Goal: Task Accomplishment & Management: Manage account settings

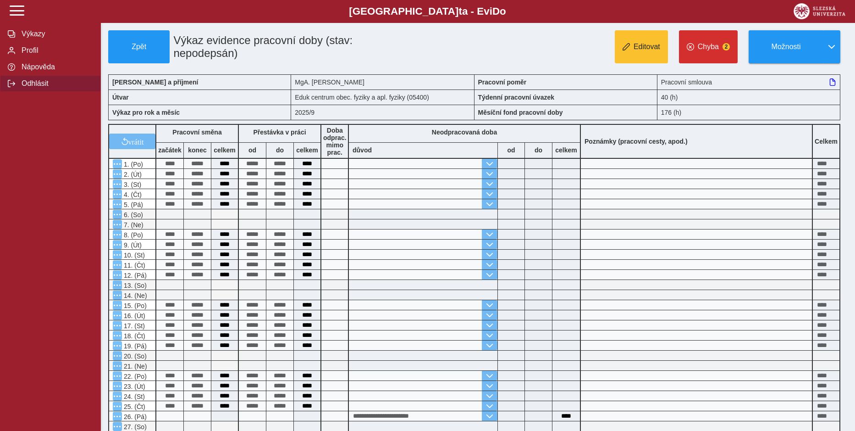
click at [35, 92] on button "Odhlásit" at bounding box center [50, 83] width 101 height 17
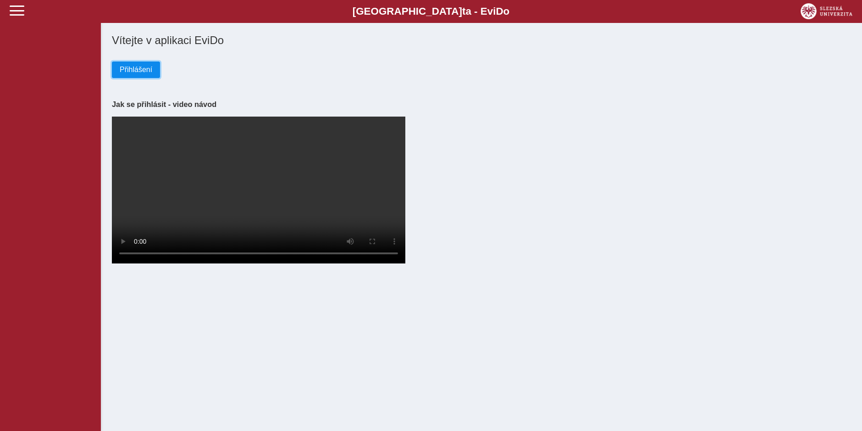
click at [143, 72] on span "Přihlášení" at bounding box center [136, 70] width 33 height 8
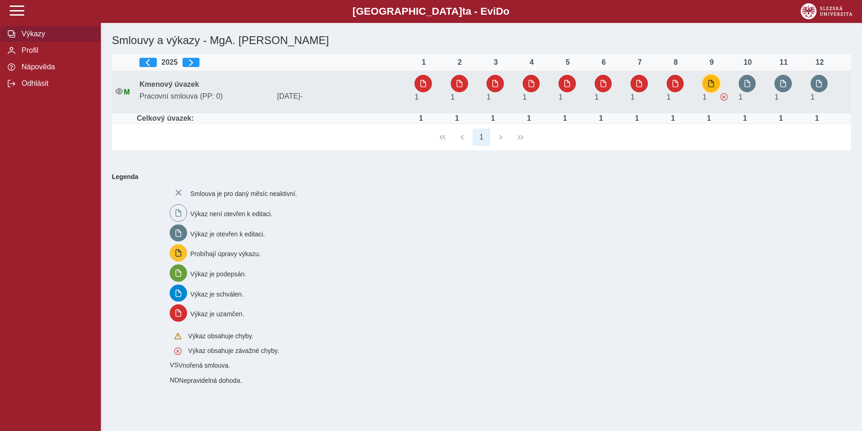
click at [717, 85] on button "button" at bounding box center [710, 83] width 17 height 17
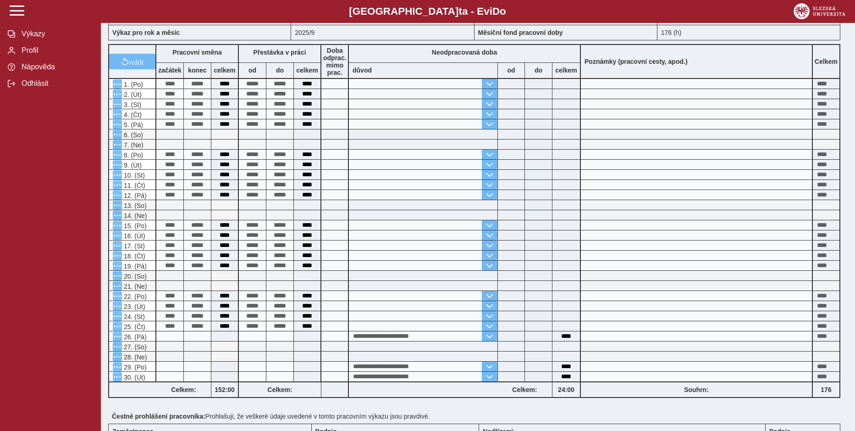
scroll to position [138, 0]
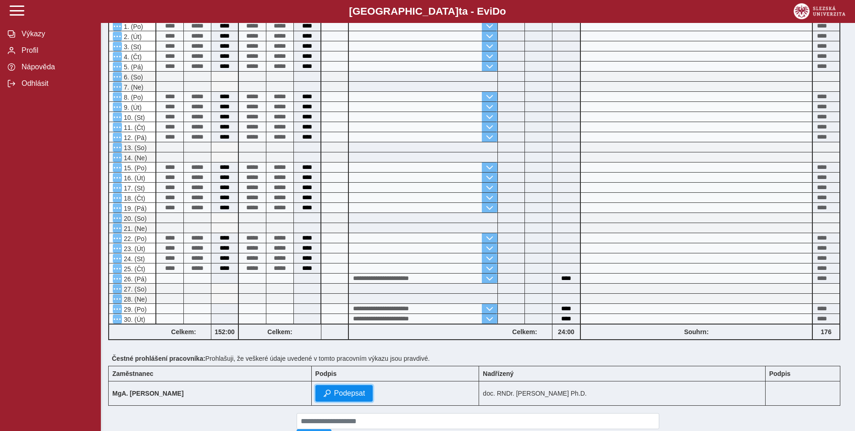
click at [344, 391] on span "Podepsat" at bounding box center [349, 393] width 31 height 8
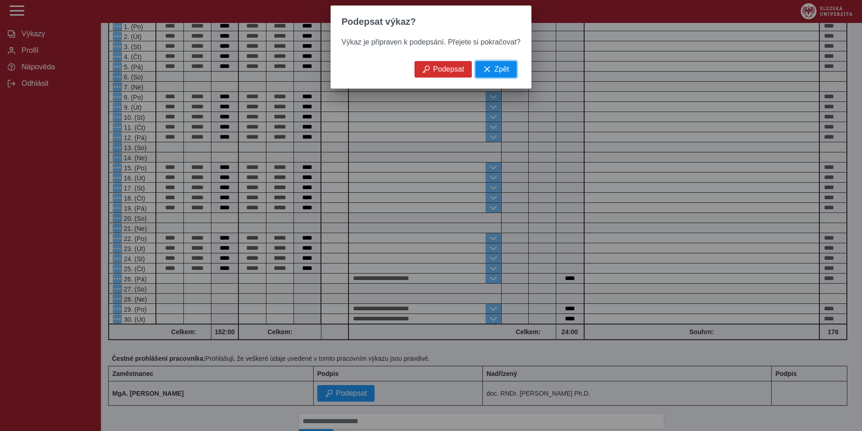
click at [496, 70] on span "Zpět" at bounding box center [501, 69] width 15 height 8
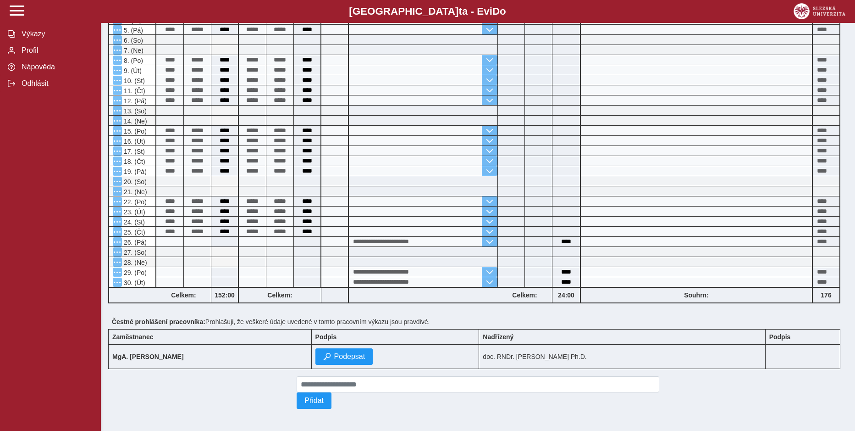
scroll to position [179, 0]
click at [338, 348] on button "Podepsat" at bounding box center [344, 356] width 58 height 17
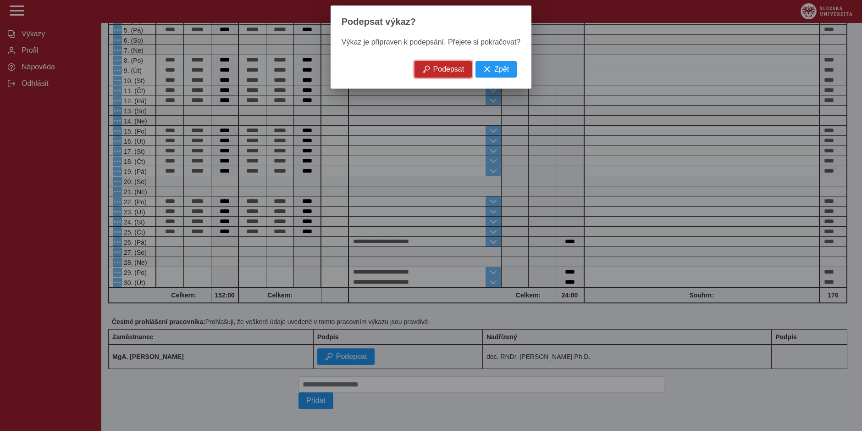
click at [448, 73] on span "Podepsat" at bounding box center [448, 69] width 31 height 8
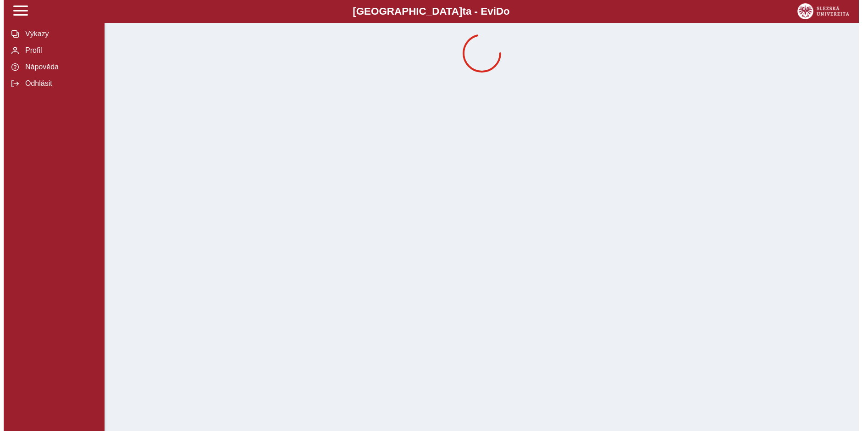
scroll to position [0, 0]
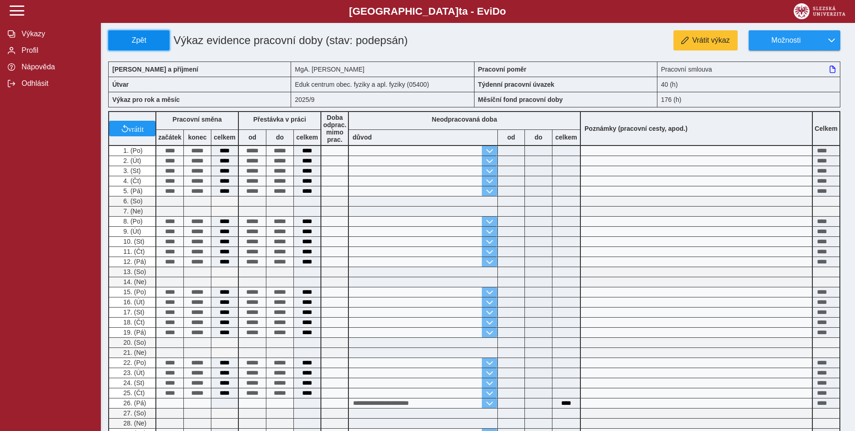
click at [136, 48] on button "Zpět" at bounding box center [138, 40] width 61 height 20
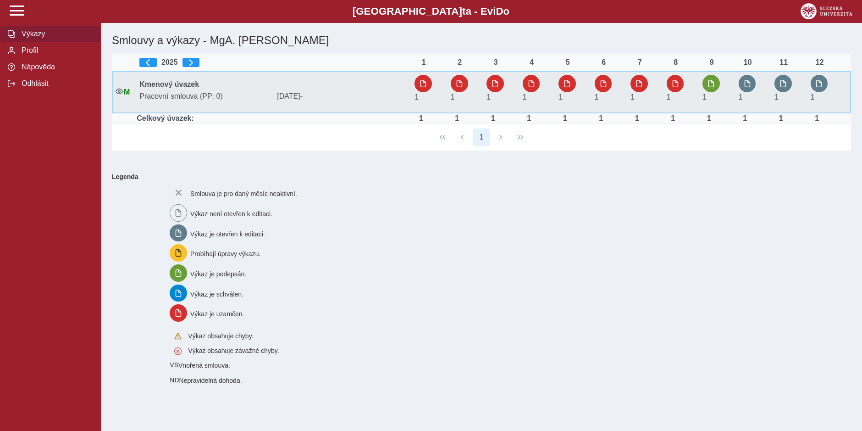
click at [163, 103] on td "Kmenový úvazek Pracovní smlouva (PP: 0) 01.10.1993 -" at bounding box center [273, 92] width 275 height 42
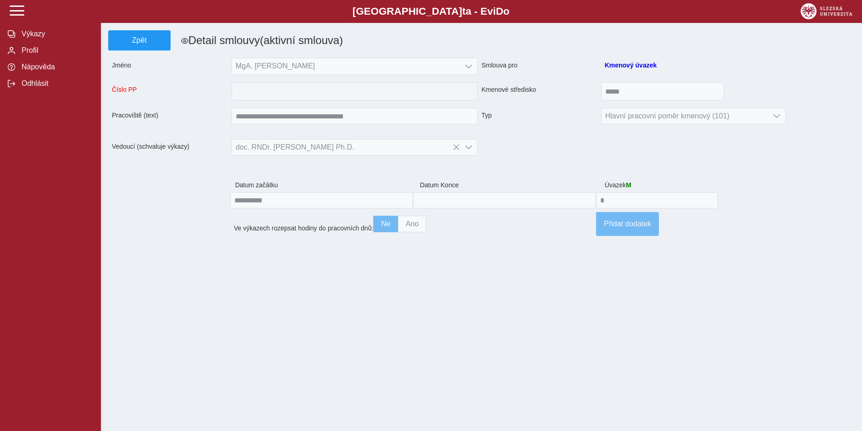
click at [140, 53] on span at bounding box center [481, 53] width 747 height 7
click at [139, 46] on button "Zpět" at bounding box center [139, 40] width 62 height 20
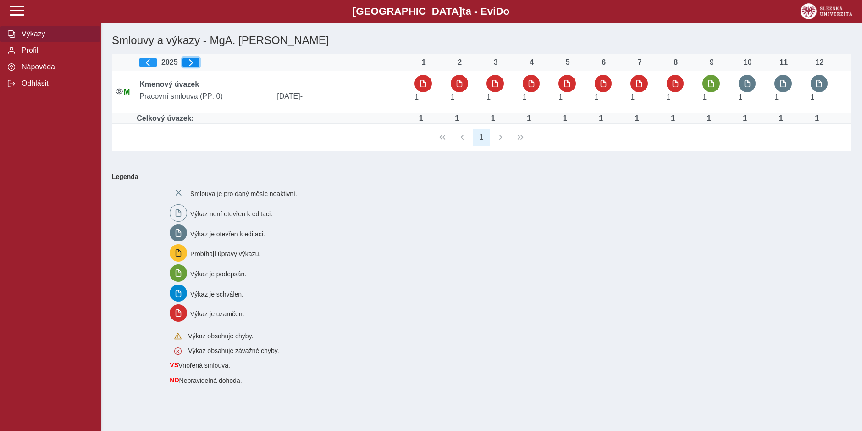
click at [190, 64] on span "button" at bounding box center [190, 62] width 7 height 7
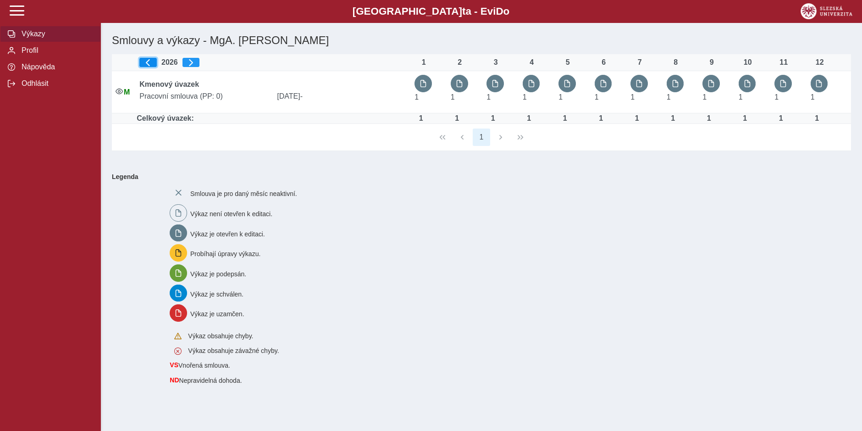
click at [148, 66] on button "button" at bounding box center [147, 62] width 17 height 9
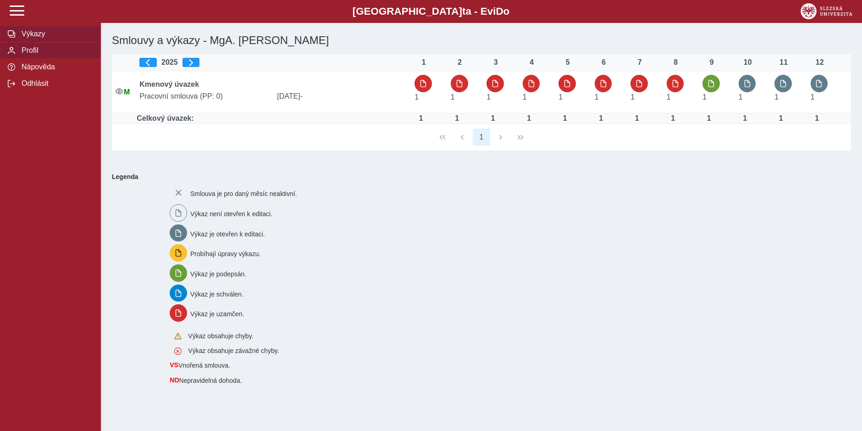
click at [20, 50] on span "Profil" at bounding box center [56, 50] width 74 height 8
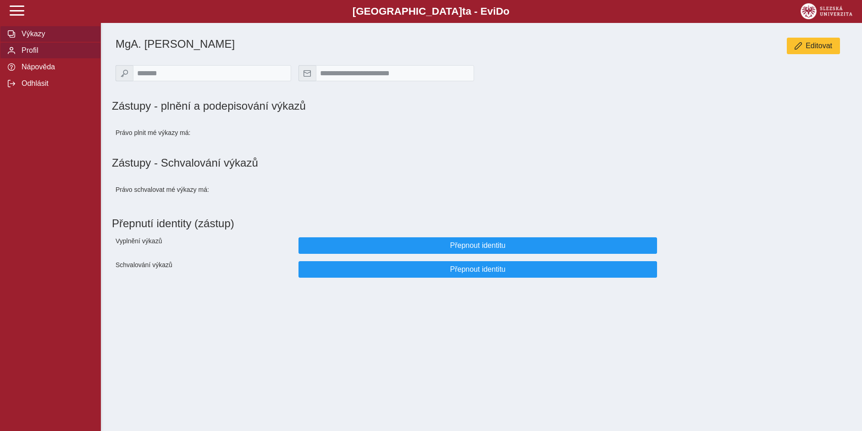
click at [37, 38] on span "Výkazy" at bounding box center [56, 34] width 74 height 8
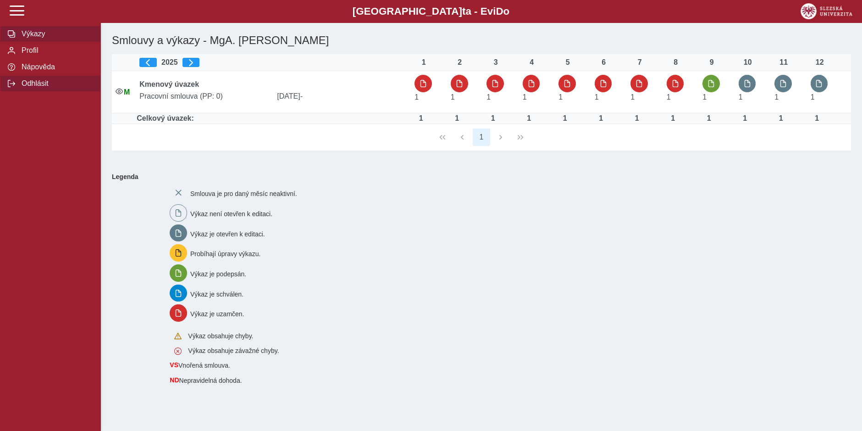
click at [32, 85] on span "Odhlásit" at bounding box center [56, 83] width 74 height 8
